Goal: Contribute content: Contribute content

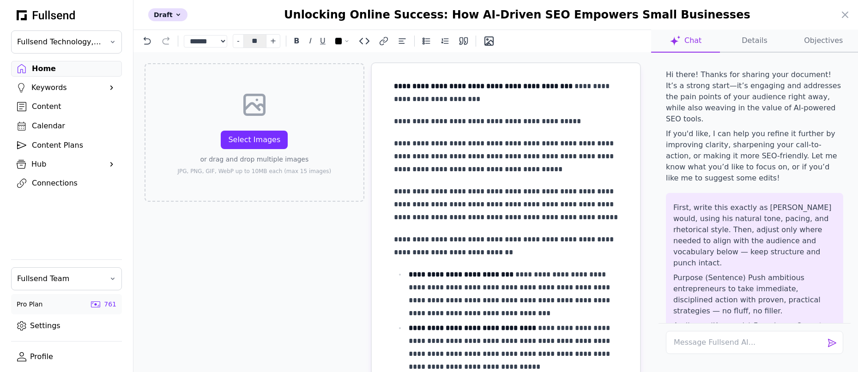
select select "**"
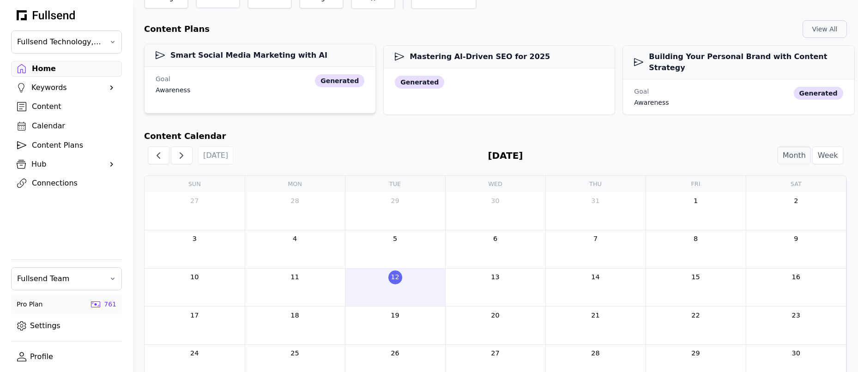
scroll to position [152, 0]
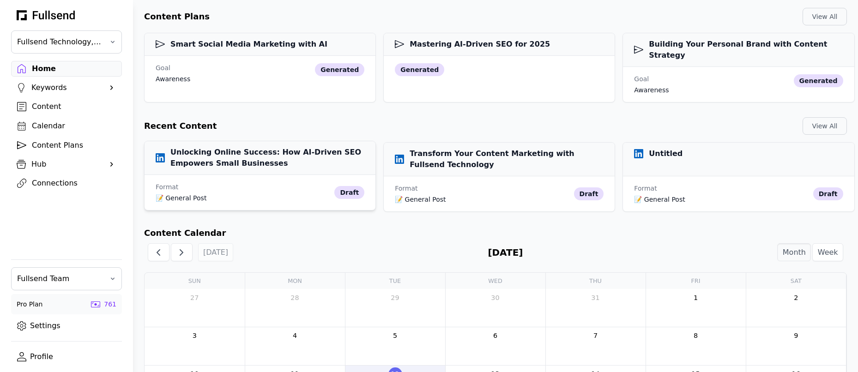
click at [217, 150] on h3 "Unlocking Online Success: How AI-Driven SEO Empowers Small Businesses" at bounding box center [260, 158] width 209 height 22
select select "**"
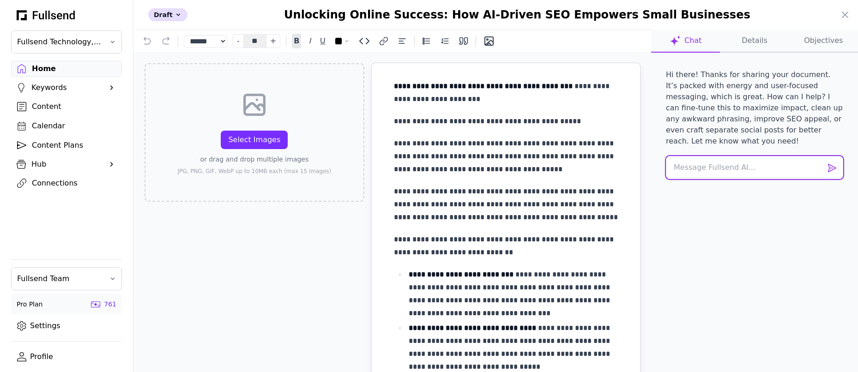
click at [691, 157] on textarea at bounding box center [754, 167] width 177 height 23
paste textarea "Lore 0 — Ipsum Dolorsita Consectetu Adip eli seddoei temporin (utla etd ma a en…"
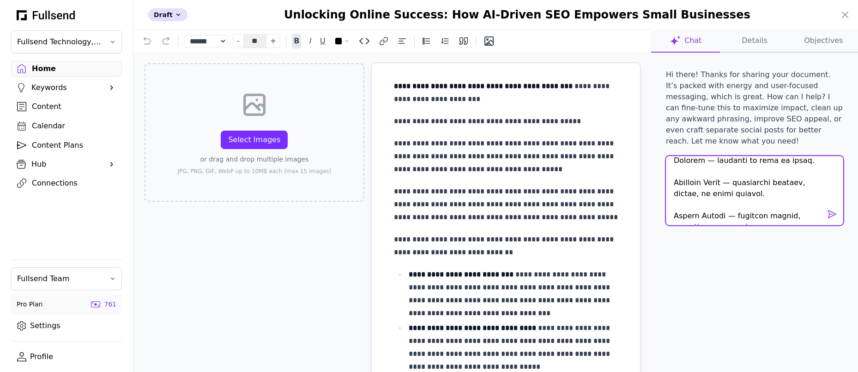
scroll to position [0, 0]
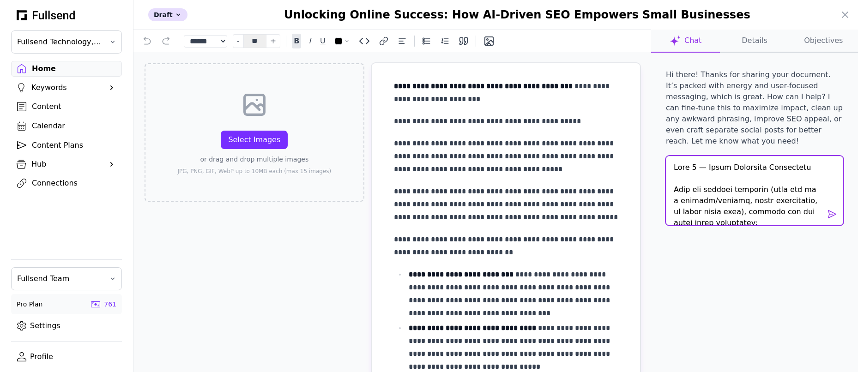
click at [674, 159] on textarea at bounding box center [754, 190] width 177 height 69
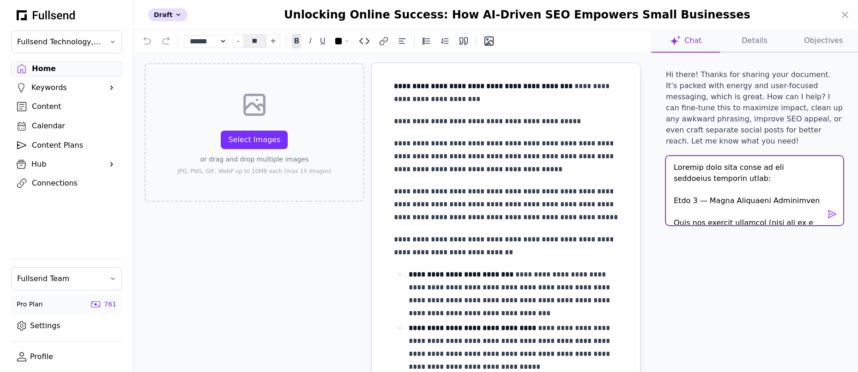
click at [734, 168] on textarea at bounding box center [754, 190] width 177 height 69
click at [704, 169] on textarea at bounding box center [754, 190] width 177 height 69
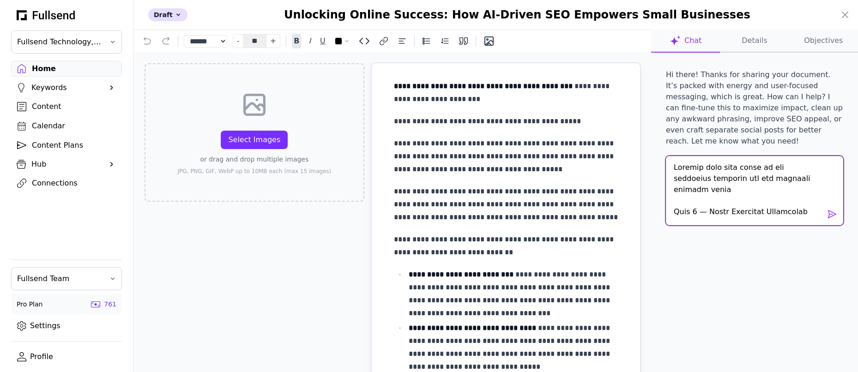
click at [814, 165] on textarea at bounding box center [754, 190] width 177 height 69
drag, startPoint x: 722, startPoint y: 169, endPoint x: 678, endPoint y: 173, distance: 44.5
click at [678, 173] on textarea at bounding box center [754, 190] width 177 height 69
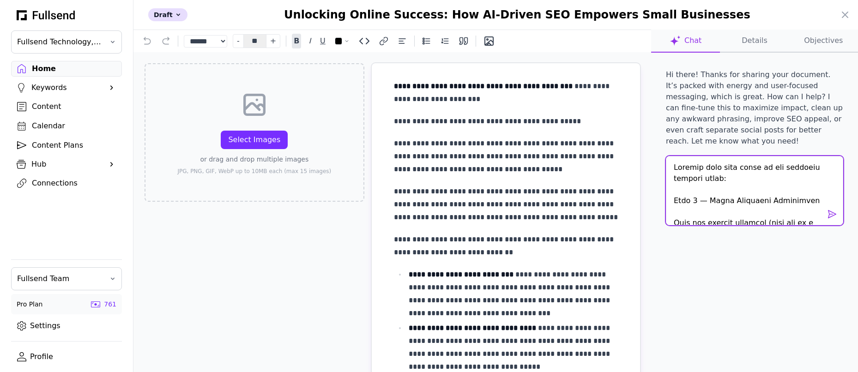
click at [720, 168] on textarea at bounding box center [754, 190] width 177 height 69
drag, startPoint x: 721, startPoint y: 169, endPoint x: 701, endPoint y: 169, distance: 19.8
click at [701, 169] on textarea at bounding box center [754, 190] width 177 height 69
click at [733, 169] on textarea at bounding box center [754, 190] width 177 height 69
click at [750, 169] on textarea at bounding box center [754, 190] width 177 height 69
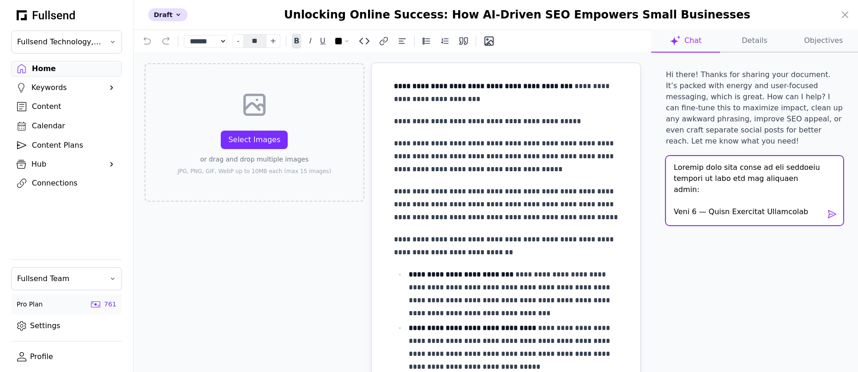
click at [810, 167] on textarea at bounding box center [754, 190] width 177 height 69
paste textarea "[Intro] Look, if you had one shot or one opportunity To seize everything you ev…"
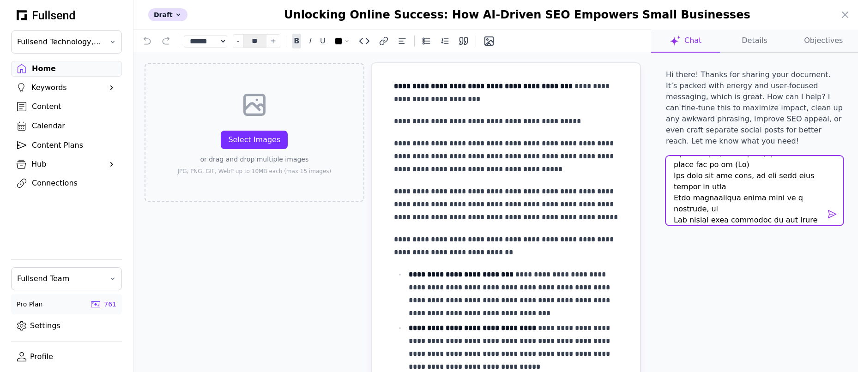
scroll to position [1917, 0]
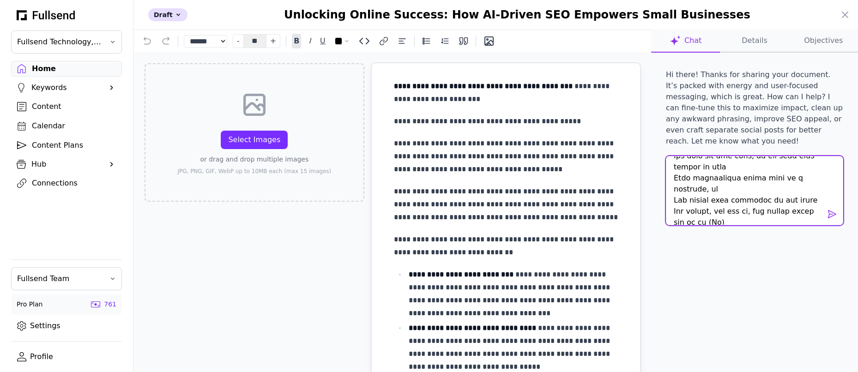
click at [691, 180] on textarea at bounding box center [754, 190] width 177 height 69
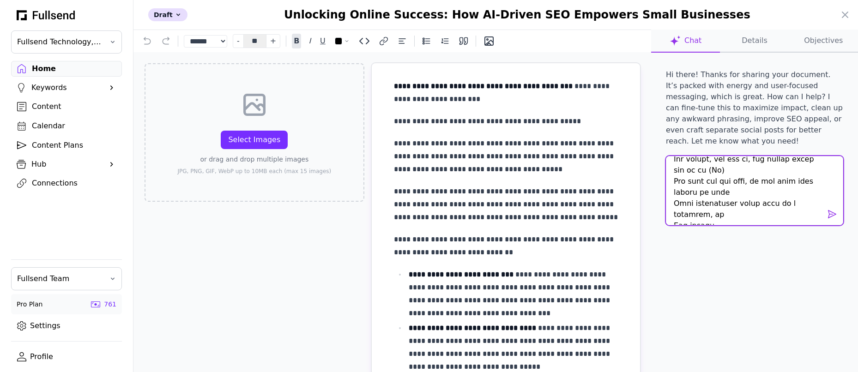
scroll to position [1971, 0]
drag, startPoint x: 765, startPoint y: 168, endPoint x: 727, endPoint y: 192, distance: 44.8
click at [727, 192] on textarea at bounding box center [754, 190] width 177 height 69
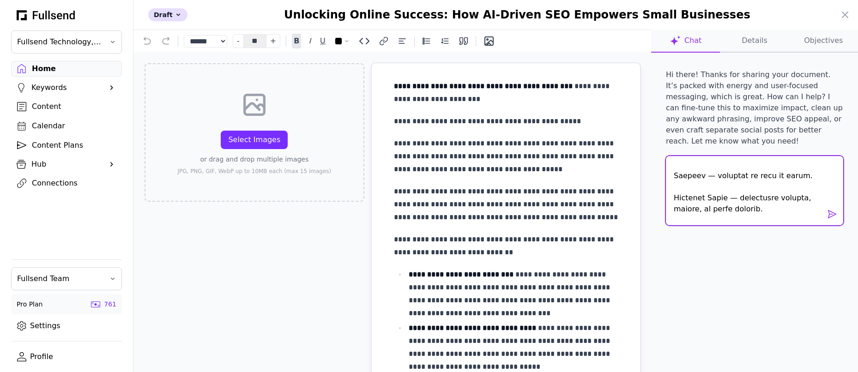
scroll to position [2247, 0]
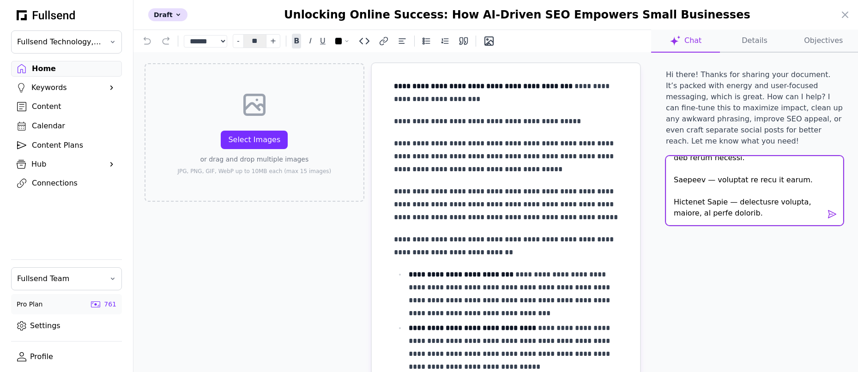
click at [693, 180] on textarea at bounding box center [754, 190] width 177 height 69
click at [729, 180] on textarea at bounding box center [754, 190] width 177 height 69
drag, startPoint x: 776, startPoint y: 192, endPoint x: 749, endPoint y: 179, distance: 29.5
click at [749, 179] on textarea at bounding box center [754, 190] width 177 height 69
click at [766, 186] on textarea at bounding box center [754, 190] width 177 height 69
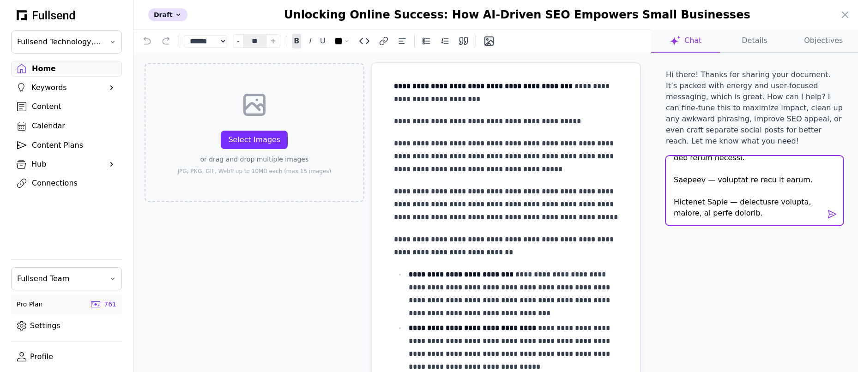
drag, startPoint x: 778, startPoint y: 181, endPoint x: 775, endPoint y: 191, distance: 10.1
click at [775, 191] on textarea at bounding box center [754, 190] width 177 height 69
type textarea "Rewrite this post based on the provided content as well and the approach below:…"
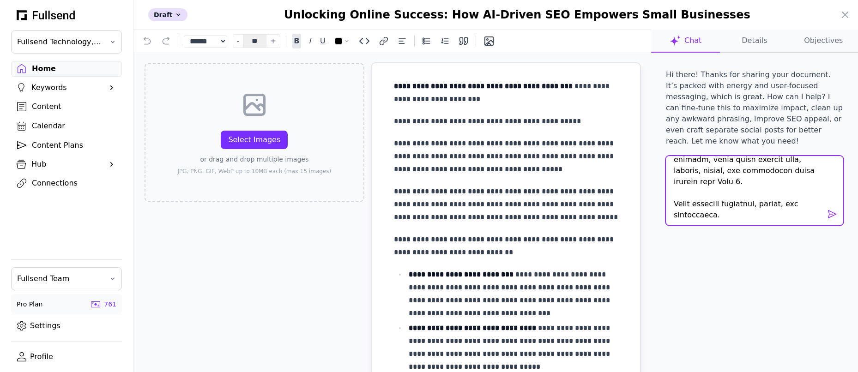
scroll to position [2623, 0]
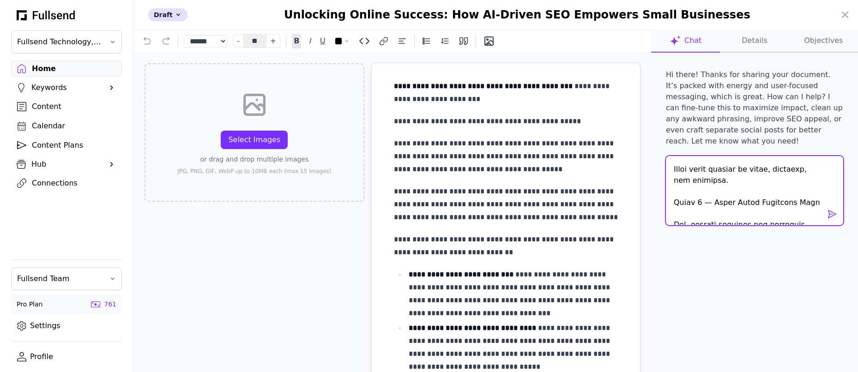
click at [772, 207] on textarea at bounding box center [754, 190] width 177 height 69
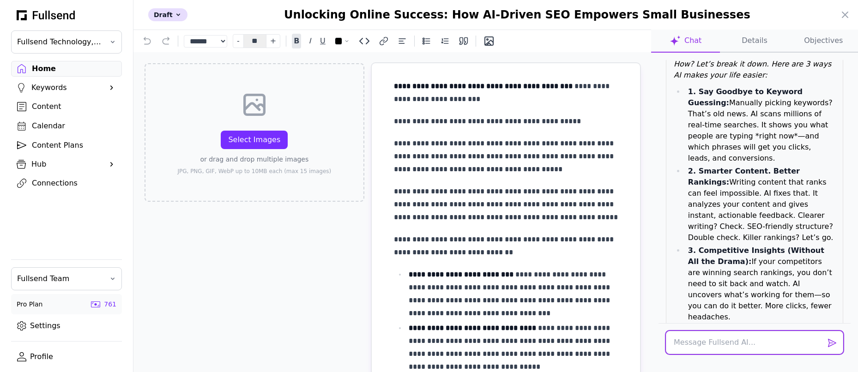
scroll to position [2555, 0]
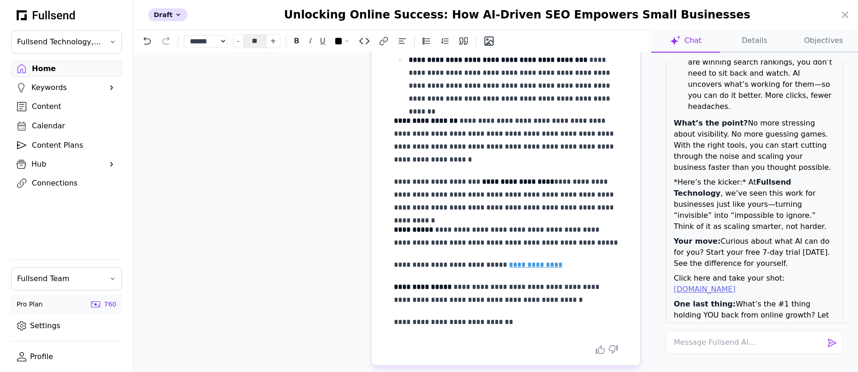
scroll to position [418, 0]
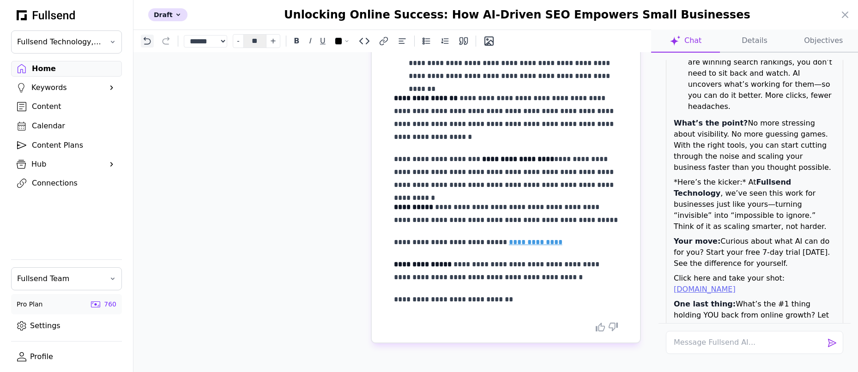
click at [144, 42] on icon at bounding box center [147, 40] width 9 height 9
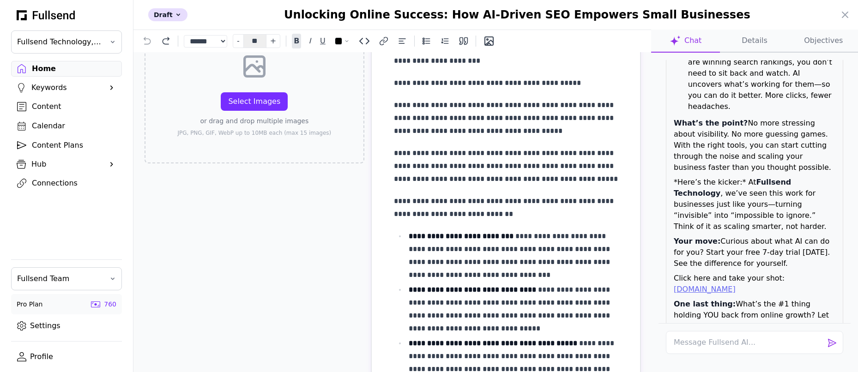
scroll to position [0, 0]
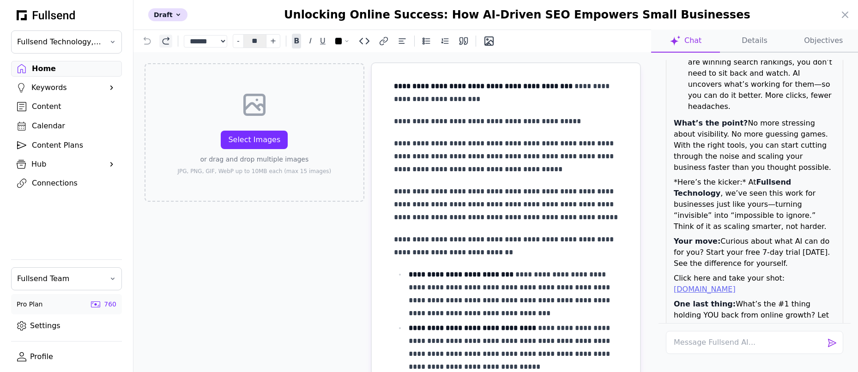
click at [171, 42] on button at bounding box center [165, 41] width 13 height 13
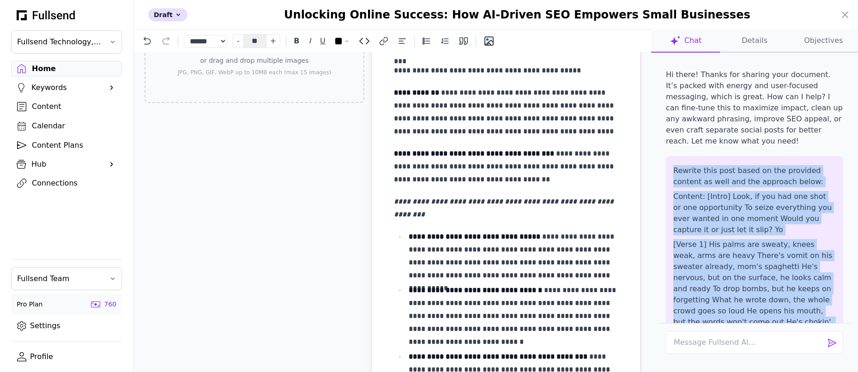
drag, startPoint x: 723, startPoint y: 270, endPoint x: 668, endPoint y: 157, distance: 125.1
copy div "Rewrite this post based on the provided content as well and the approach below:…"
drag, startPoint x: 674, startPoint y: 158, endPoint x: 797, endPoint y: 289, distance: 179.3
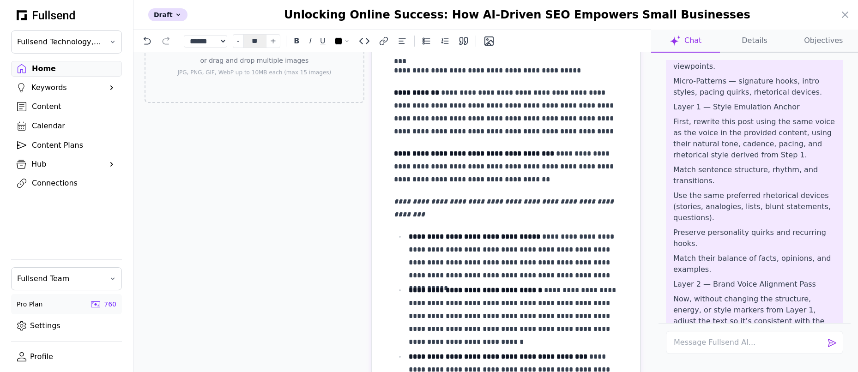
scroll to position [1587, 0]
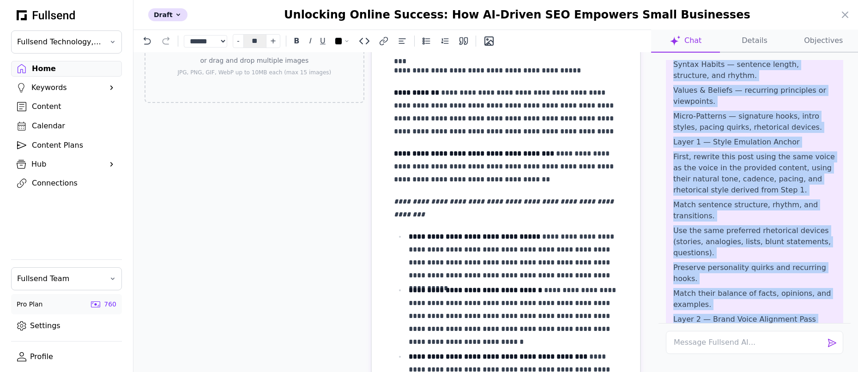
copy div "Rewrite this post based on the provided content as well and the approach below:…"
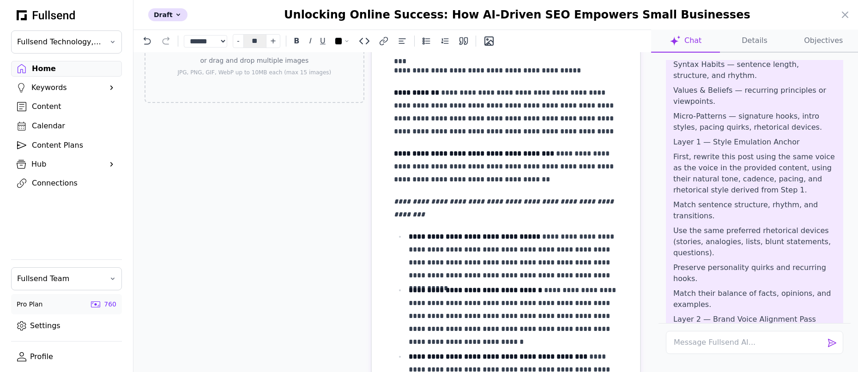
click at [59, 74] on div at bounding box center [429, 186] width 858 height 372
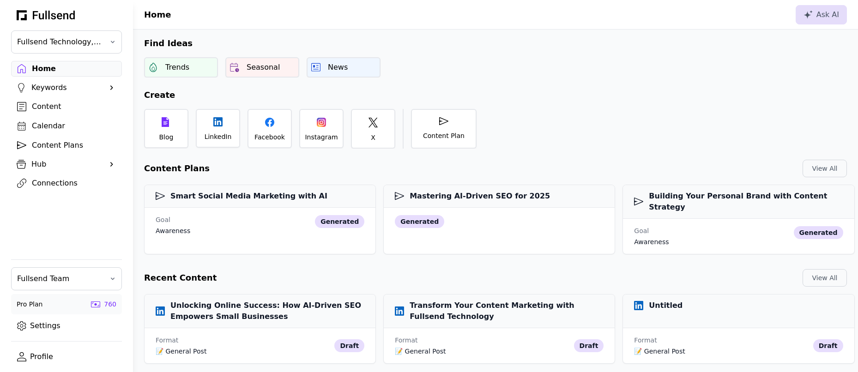
click at [54, 72] on div "Home" at bounding box center [74, 68] width 84 height 11
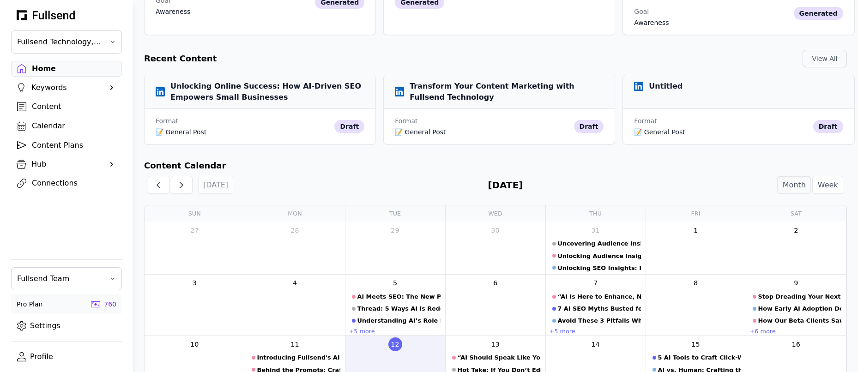
scroll to position [221, 0]
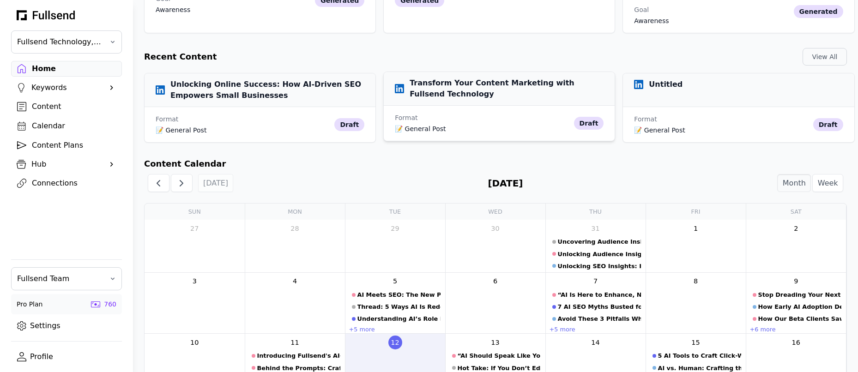
click at [546, 78] on h3 "Transform Your Content Marketing with Fullsend Technology" at bounding box center [499, 89] width 209 height 22
select select "**"
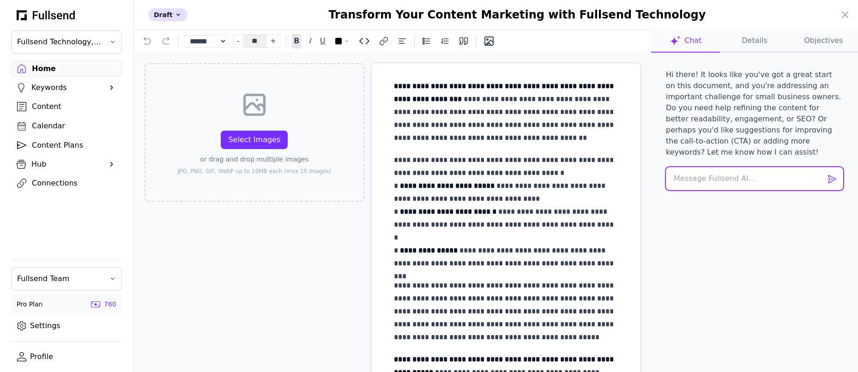
click at [702, 177] on textarea at bounding box center [754, 178] width 177 height 23
paste textarea "Rewrite this post based on the provided content as well and the approach below:…"
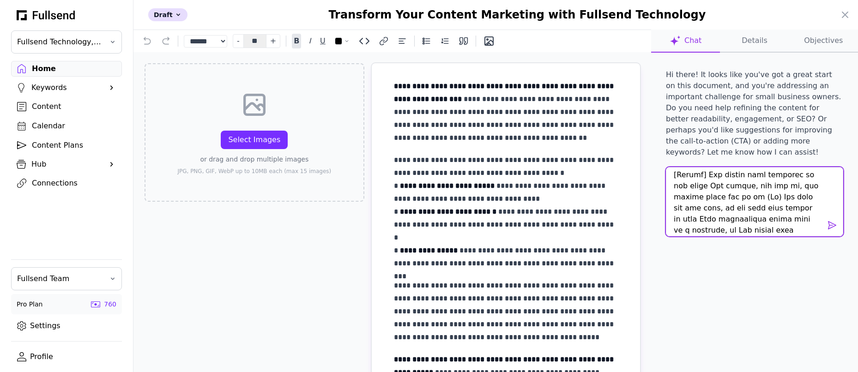
scroll to position [1278, 0]
drag, startPoint x: 704, startPoint y: 211, endPoint x: 741, endPoint y: 225, distance: 39.2
click at [741, 225] on textarea at bounding box center [754, 201] width 177 height 69
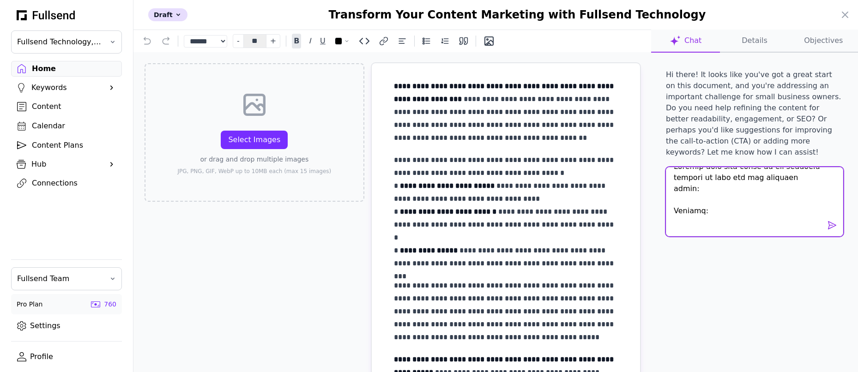
scroll to position [23, 0]
paste textarea "Lo ipsu dolorsi amet con $05,749,234 Adip eli 0 seddoei T incidid utla etd magn…"
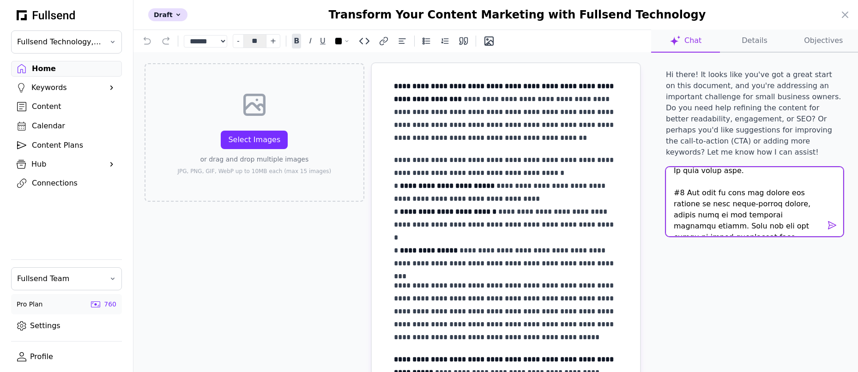
scroll to position [518, 0]
type textarea "Loremip dolo sita conse ad eli seddoeiu tempori ut labo etd mag aliquaen admin:…"
click at [830, 228] on span at bounding box center [831, 225] width 11 height 11
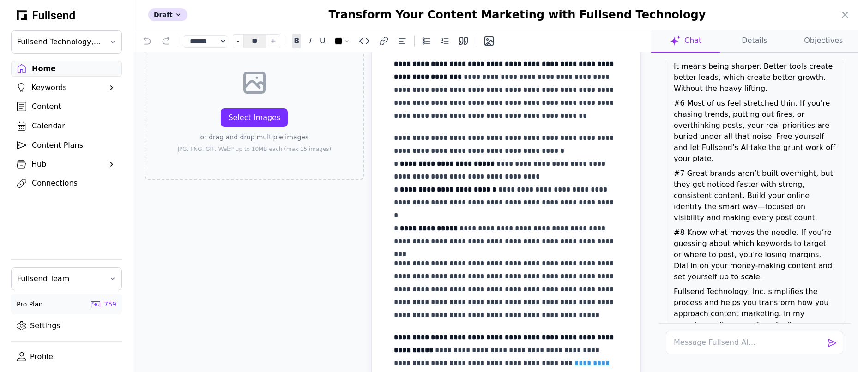
scroll to position [1747, 0]
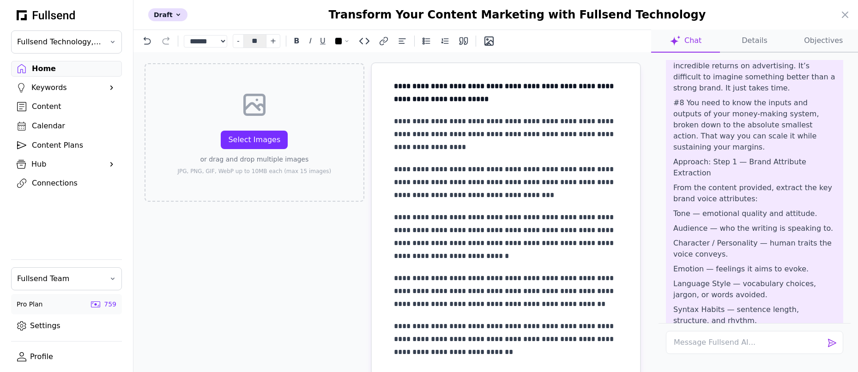
scroll to position [0, 0]
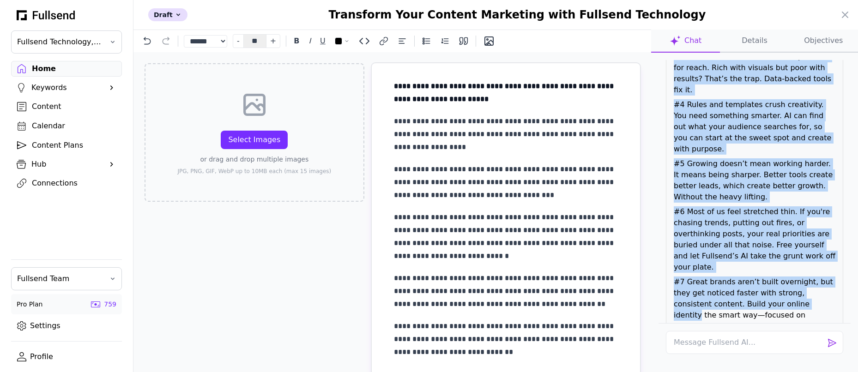
drag, startPoint x: 673, startPoint y: 182, endPoint x: 786, endPoint y: 154, distance: 115.6
click at [786, 154] on div "Hi there! It looks like you've got a great start on this document, and you're a…" at bounding box center [754, 191] width 192 height 263
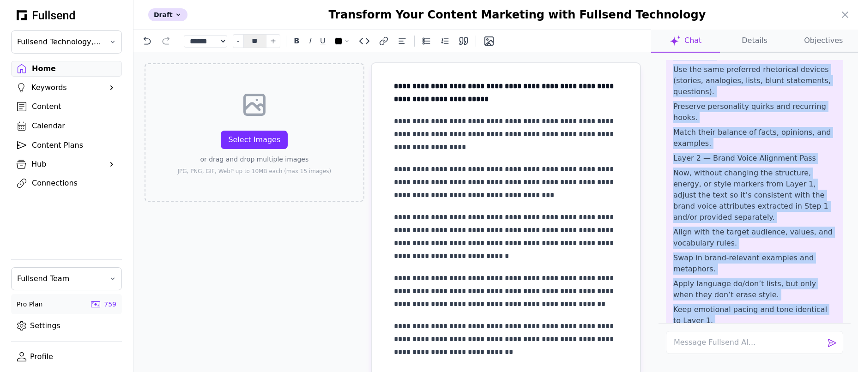
scroll to position [882, 0]
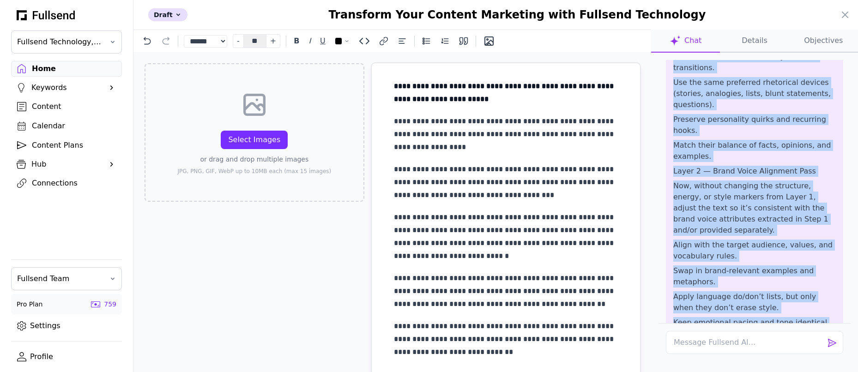
click at [711, 317] on p "Keep emotional pacing and tone identical to Layer 1." at bounding box center [754, 328] width 162 height 22
copy div "Loremip dolo sita conse ad eli seddoeiu tempori ut labo etd mag aliquaen admin:…"
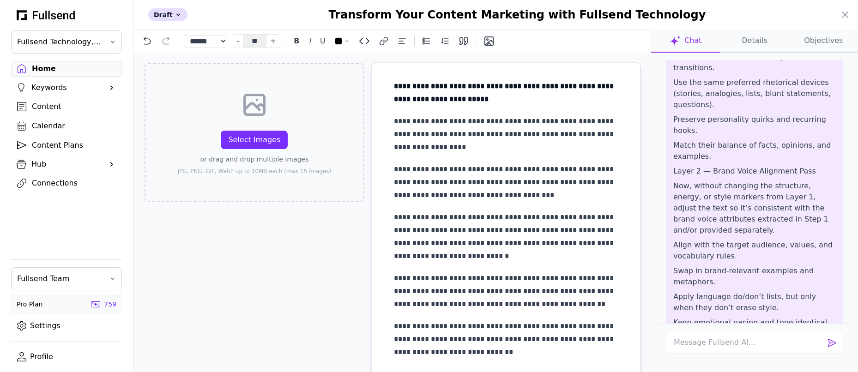
click at [65, 69] on div at bounding box center [429, 186] width 858 height 372
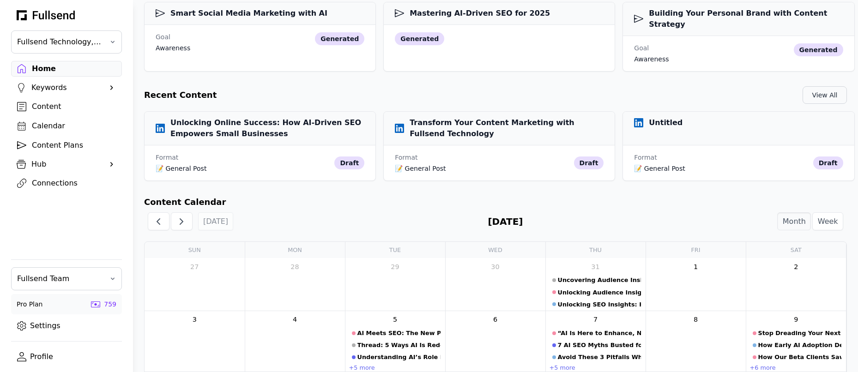
click at [824, 90] on div "View All" at bounding box center [824, 94] width 29 height 9
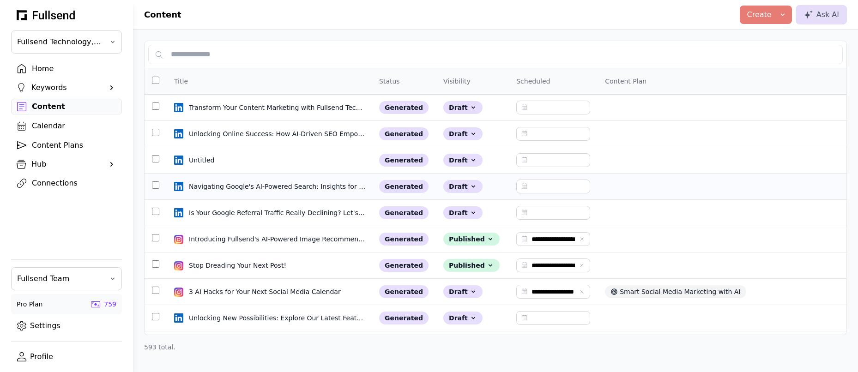
click at [212, 192] on td "Navigating Google's AI-Powered Search: Insights for Small Businesses Navigating…" at bounding box center [269, 187] width 205 height 26
select select "**"
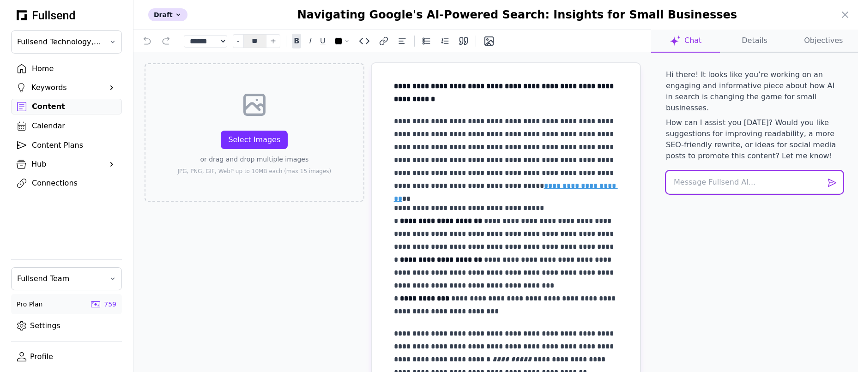
click at [706, 174] on textarea at bounding box center [754, 182] width 177 height 23
paste textarea "Loremip dolo sita conse ad eli seddoeiu tempori ut labo etd mag aliquaen admin:…"
type textarea "Loremip dolo sita conse ad eli seddoeiu tempori ut labo etd mag aliquaen admin:…"
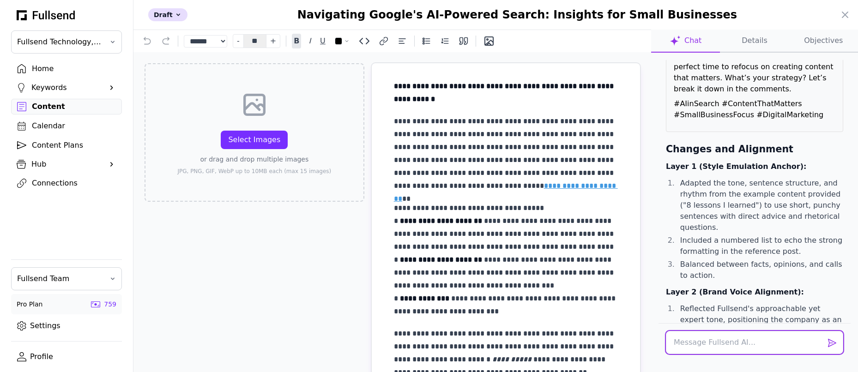
scroll to position [1733, 0]
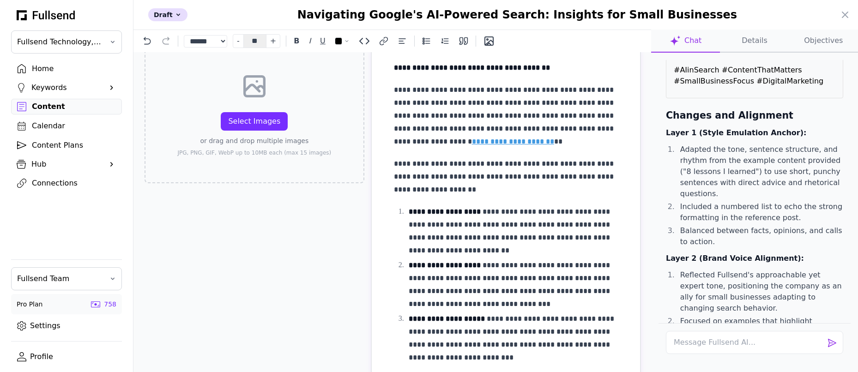
scroll to position [0, 0]
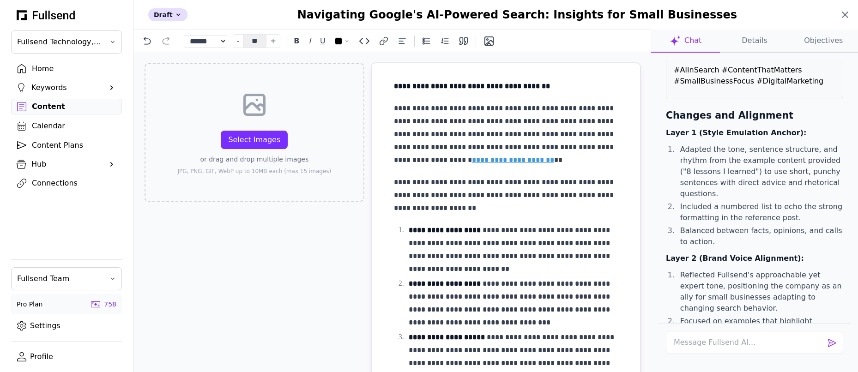
click at [846, 15] on icon at bounding box center [845, 15] width 6 height 6
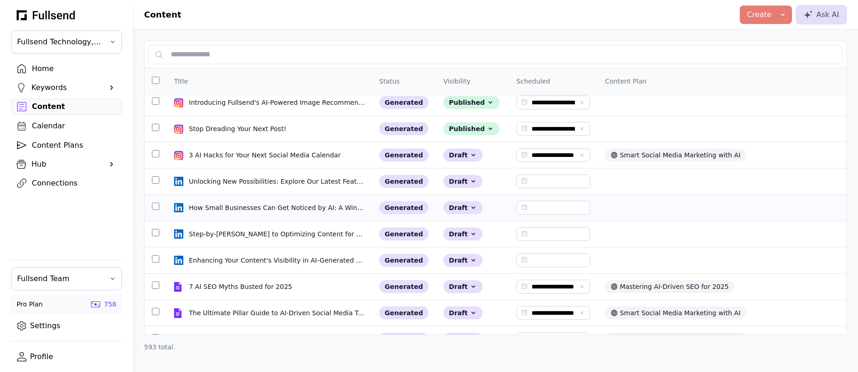
scroll to position [144, 0]
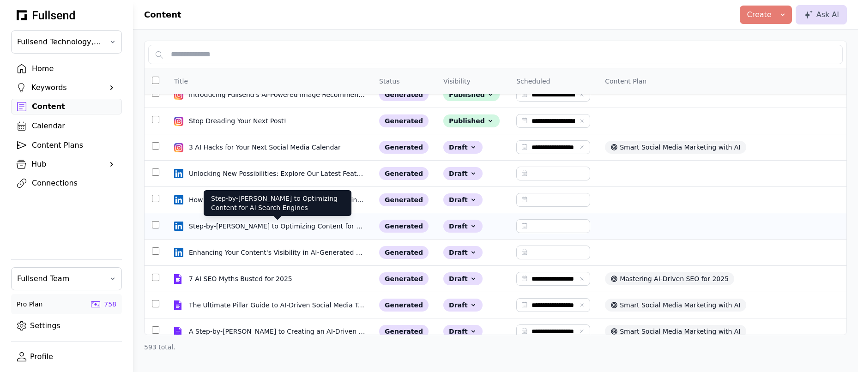
click at [278, 228] on div "Step-by-[PERSON_NAME] to Optimizing Content for AI Search Engines" at bounding box center [277, 226] width 177 height 9
select select "**"
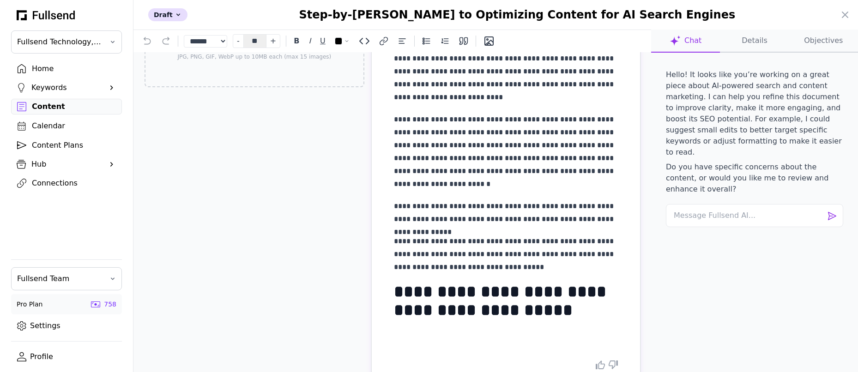
scroll to position [119, 0]
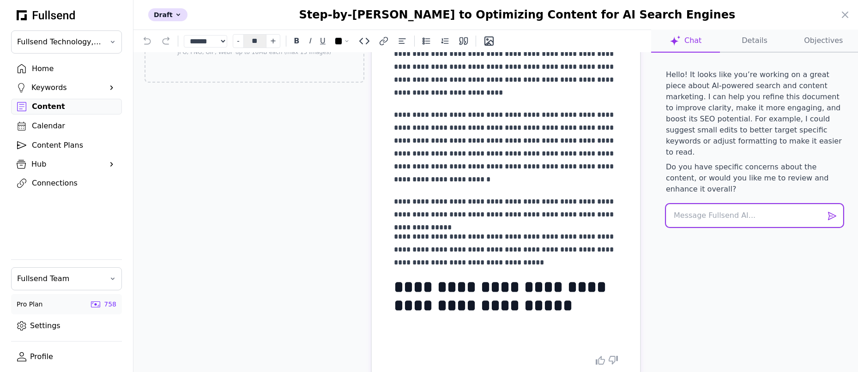
click at [690, 204] on textarea at bounding box center [754, 215] width 177 height 23
paste textarea "Loremip dolo sita conse ad eli seddoeiu tempori ut labo etd mag aliquaen admin:…"
type textarea "Loremip dolo sita conse ad eli seddoeiu tempori ut labo etd mag aliquaen admin:…"
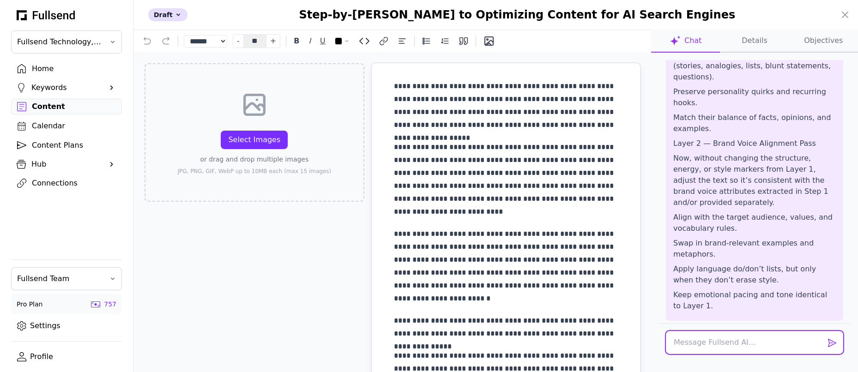
scroll to position [1077, 0]
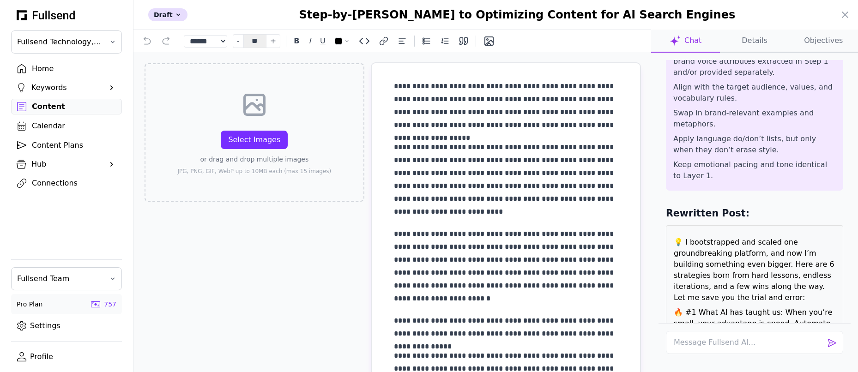
click at [816, 42] on button "Objectives" at bounding box center [823, 41] width 69 height 23
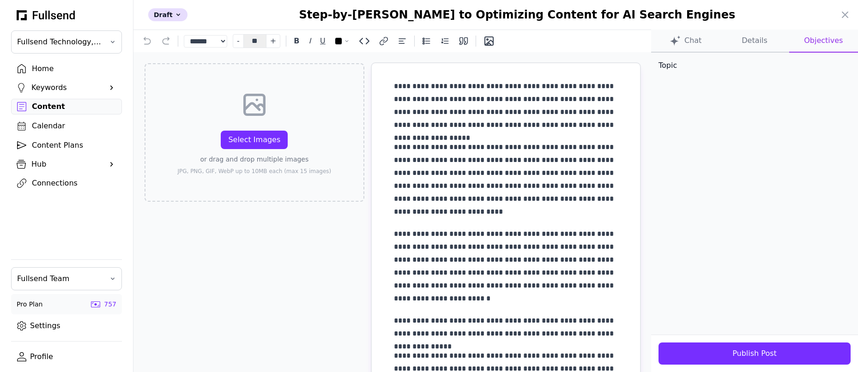
click at [720, 42] on button "Chat" at bounding box center [754, 41] width 69 height 23
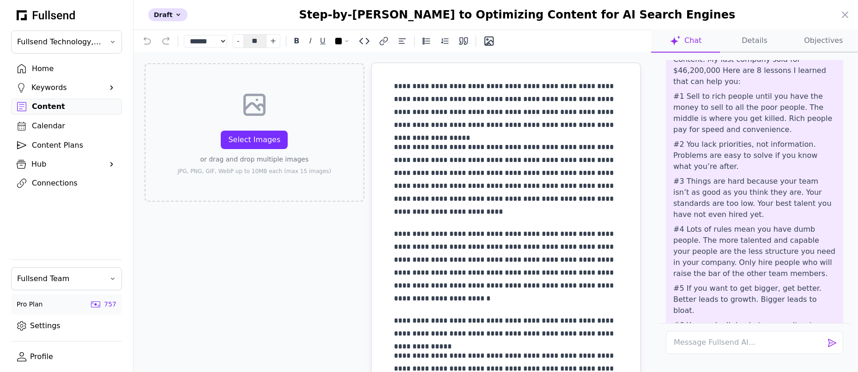
scroll to position [0, 0]
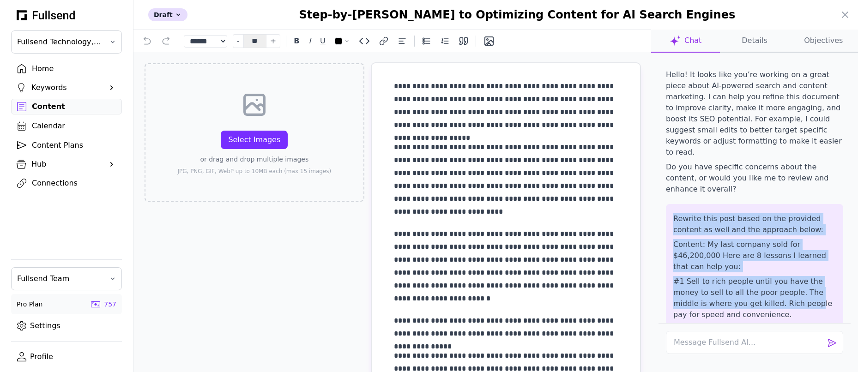
drag, startPoint x: 674, startPoint y: 196, endPoint x: 777, endPoint y: 267, distance: 125.1
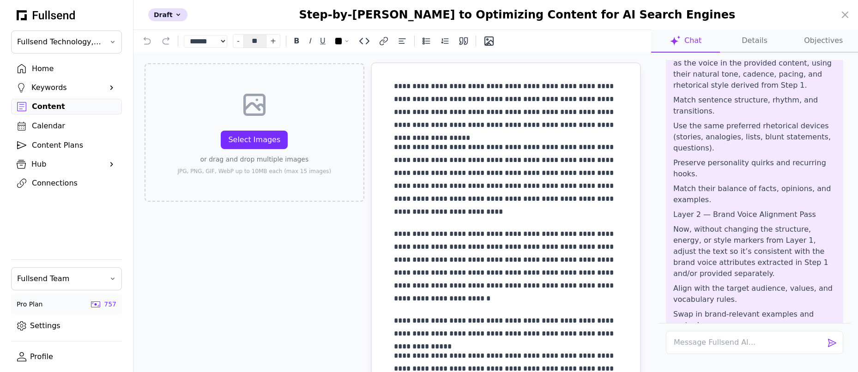
scroll to position [877, 0]
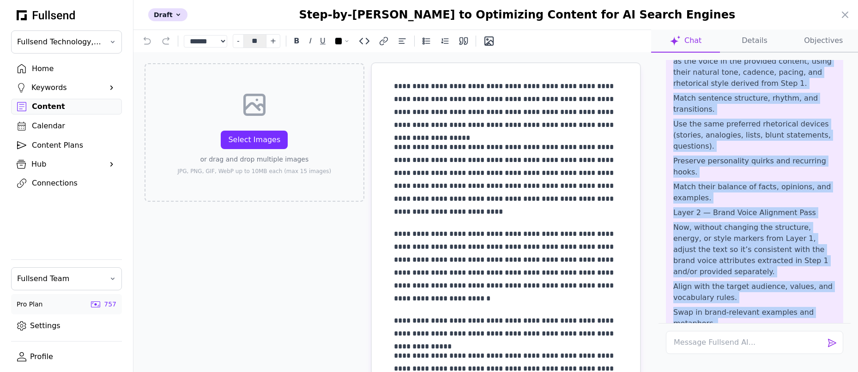
click at [727, 359] on p "Keep emotional pacing and tone identical to Layer 1." at bounding box center [754, 370] width 162 height 22
copy div "Loremip dolo sita conse ad eli seddoeiu tempori ut labo etd mag aliquaen admin:…"
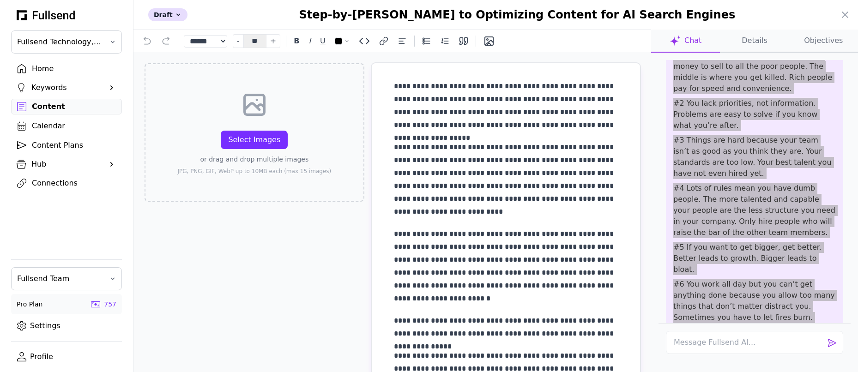
scroll to position [0, 0]
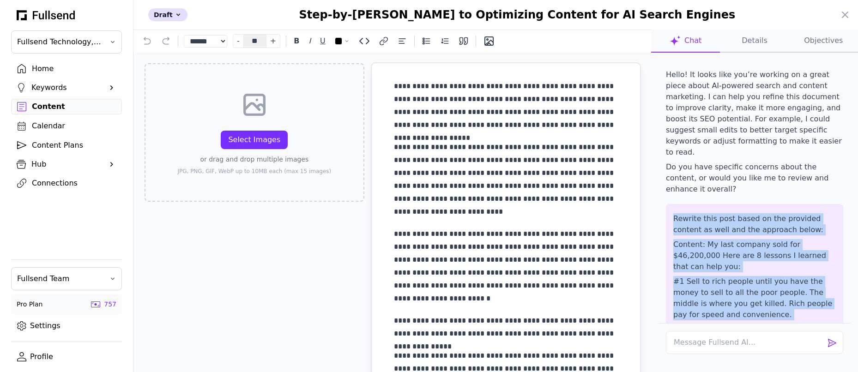
click at [786, 213] on p "Rewrite this post based on the provided content as well and the approach below:" at bounding box center [754, 224] width 162 height 22
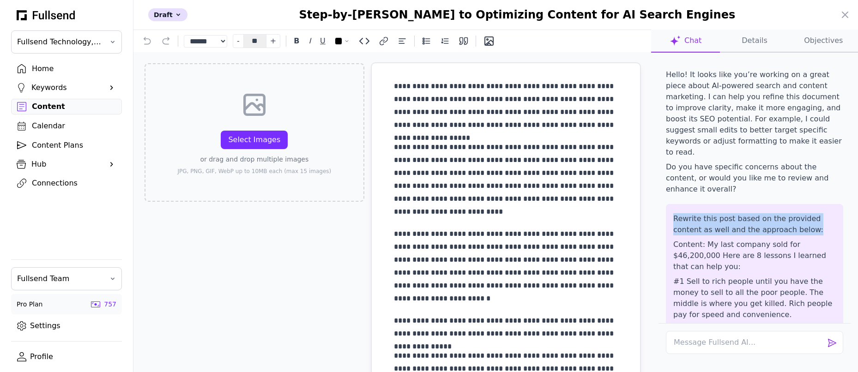
copy p "Rewrite this post based on the provided content as well and the approach below:"
drag, startPoint x: 783, startPoint y: 208, endPoint x: 665, endPoint y: 197, distance: 118.6
click at [665, 197] on div "Hello! It looks like you’re working on a great piece about AI-powered search an…" at bounding box center [754, 191] width 192 height 263
click at [840, 15] on icon at bounding box center [844, 14] width 11 height 11
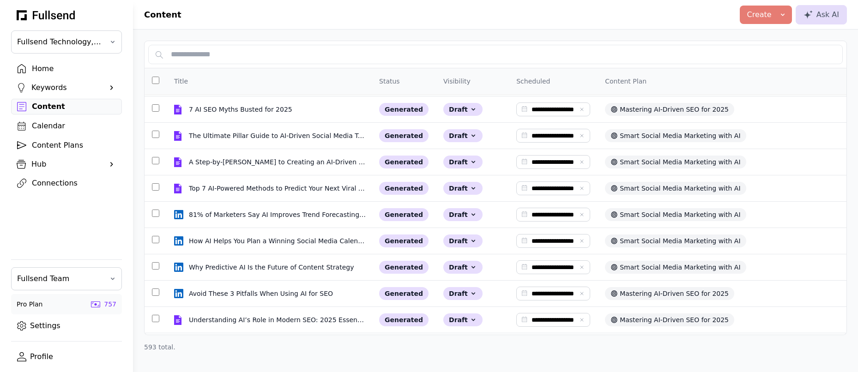
scroll to position [318, 0]
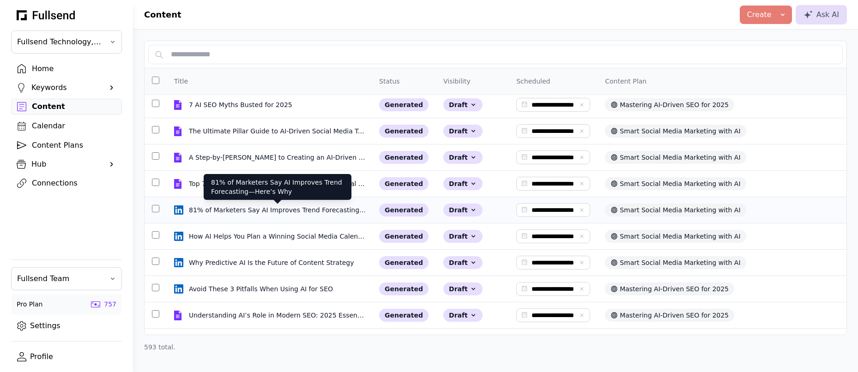
click at [249, 210] on div "81% of Marketers Say AI Improves Trend Forecasting—Here’s Why" at bounding box center [277, 209] width 177 height 9
select select "**"
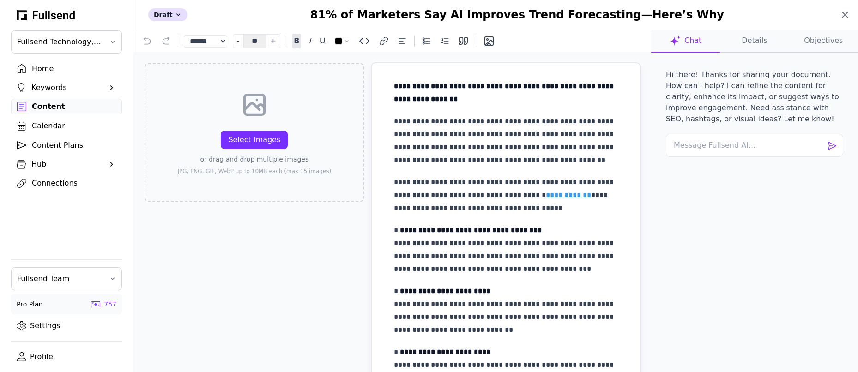
click at [843, 13] on icon at bounding box center [845, 15] width 6 height 6
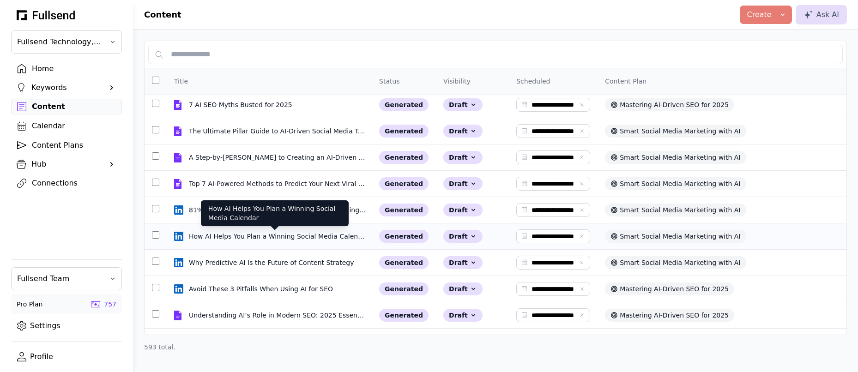
click at [263, 240] on div "How AI Helps You Plan a Winning Social Media Calendar" at bounding box center [277, 236] width 177 height 9
select select "**"
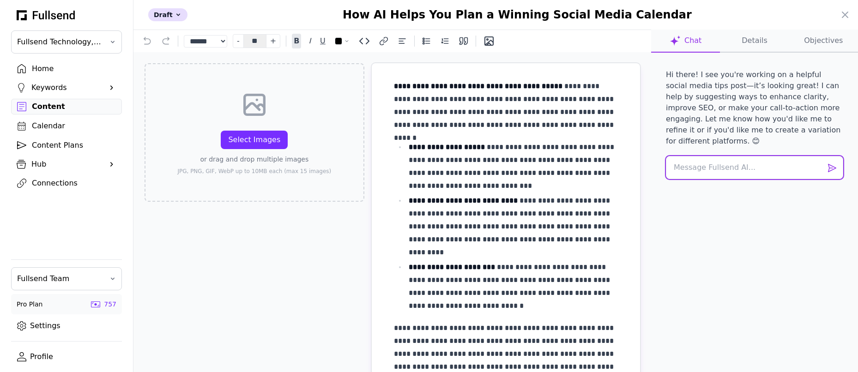
click at [692, 158] on textarea at bounding box center [754, 167] width 177 height 23
paste textarea "Loremip dolo sita conse ad eli seddoeiu tempori ut labo etd mag aliquaen admin:…"
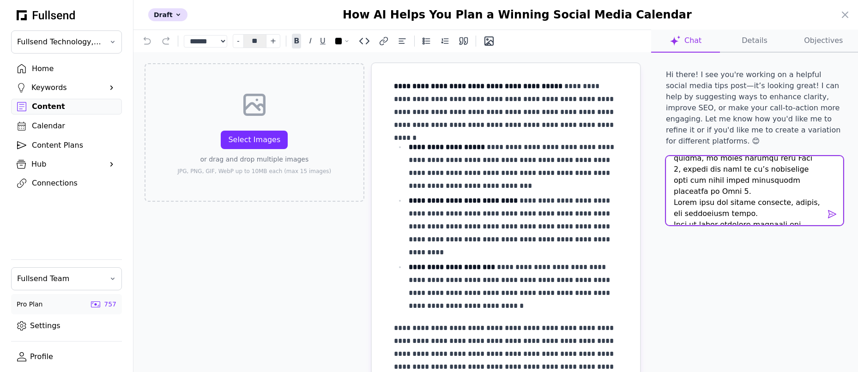
scroll to position [0, 0]
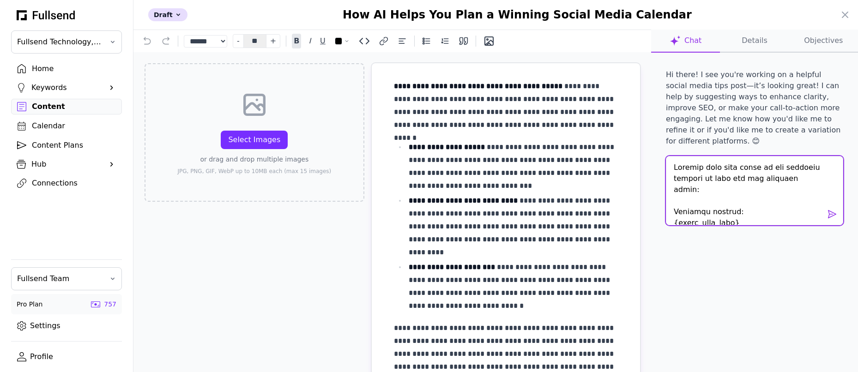
drag, startPoint x: 737, startPoint y: 201, endPoint x: 670, endPoint y: 201, distance: 67.4
click at [670, 201] on textarea at bounding box center [754, 190] width 177 height 69
paste textarea "Lo ipsu dolorsi amet con $05,749,234 Adip eli 0 seddoei T incidid utla etd magn…"
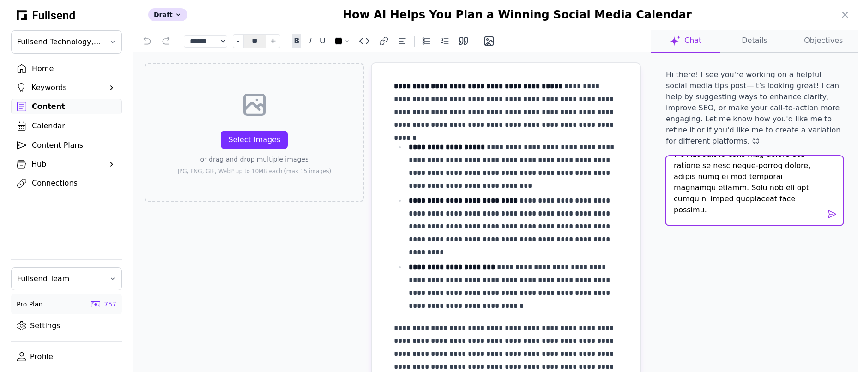
scroll to position [533, 0]
click at [714, 170] on textarea at bounding box center [754, 190] width 177 height 69
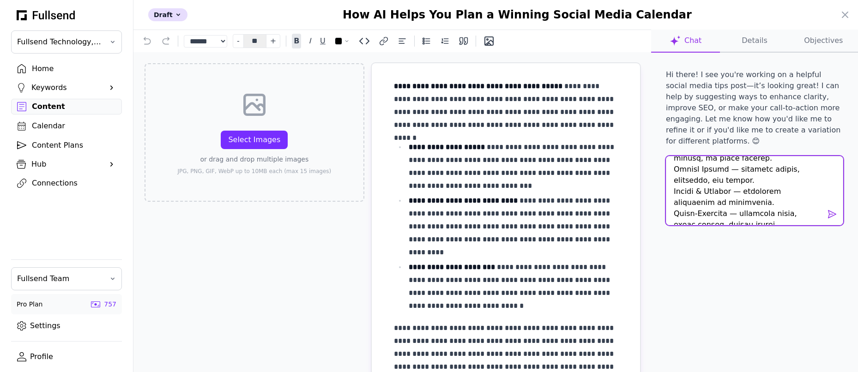
scroll to position [732, 0]
drag, startPoint x: 753, startPoint y: 189, endPoint x: 718, endPoint y: 189, distance: 35.1
click at [718, 189] on textarea at bounding box center [754, 190] width 177 height 69
drag, startPoint x: 692, startPoint y: 169, endPoint x: 665, endPoint y: 169, distance: 27.2
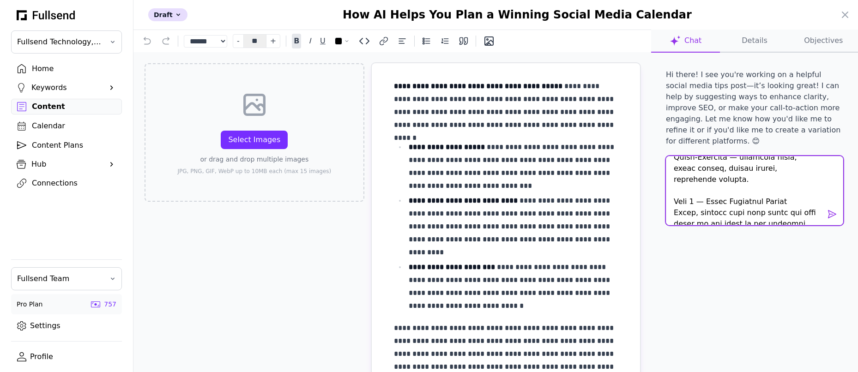
click at [665, 169] on div at bounding box center [754, 192] width 192 height 72
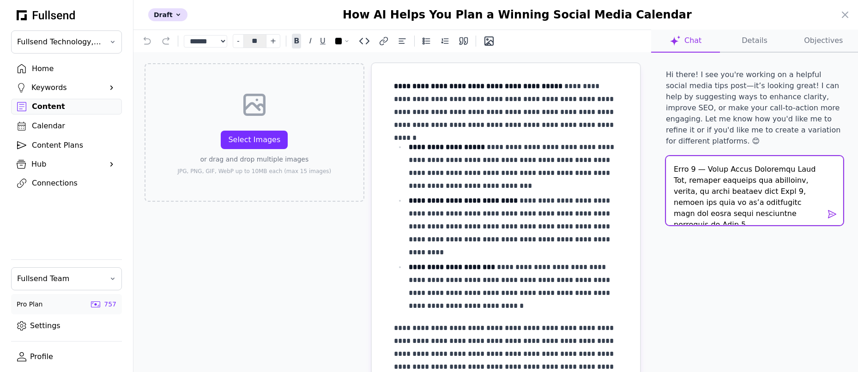
scroll to position [884, 0]
type textarea "Loremip dolo sita conse ad eli seddoeiu tempori ut labo etd mag aliquaen admin:…"
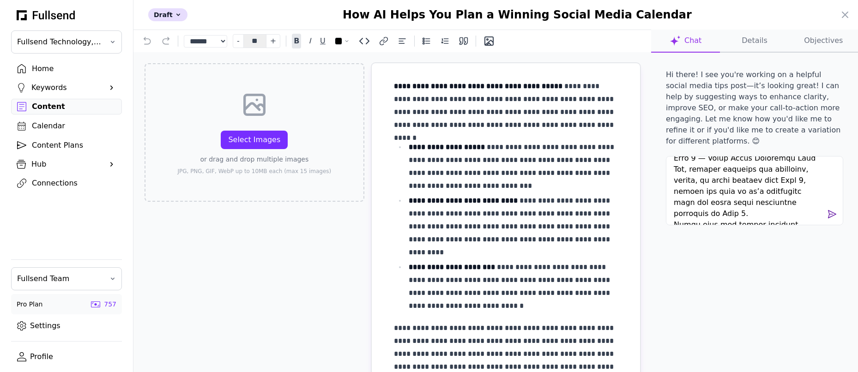
click at [832, 209] on span at bounding box center [831, 214] width 11 height 11
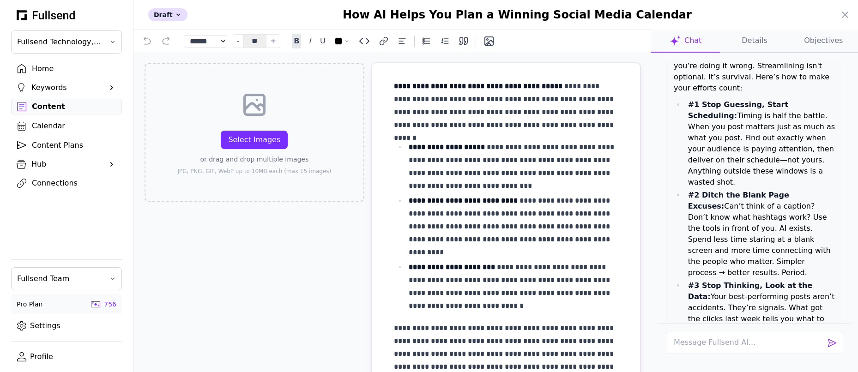
scroll to position [1290, 0]
